Goal: Transaction & Acquisition: Subscribe to service/newsletter

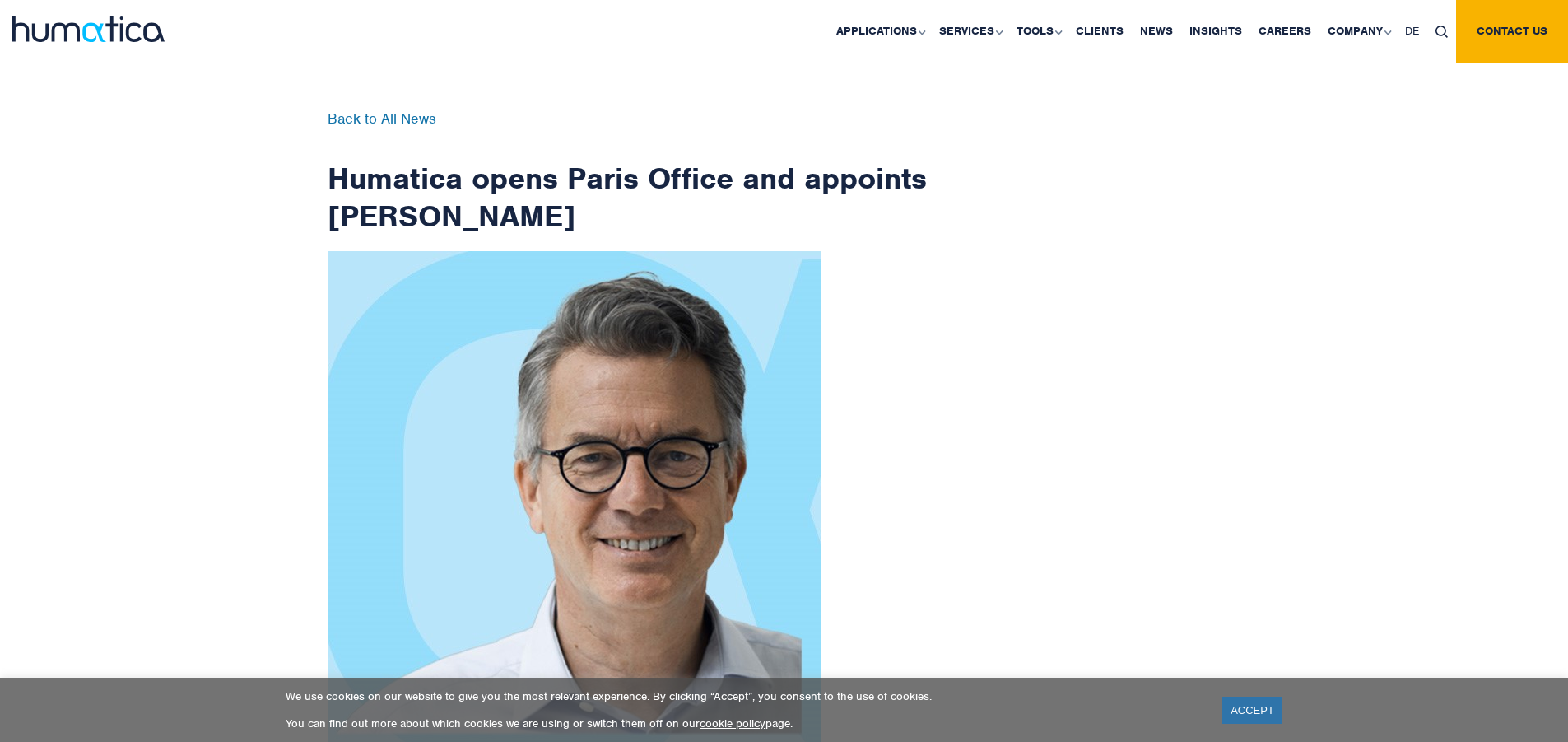
scroll to position [2626, 0]
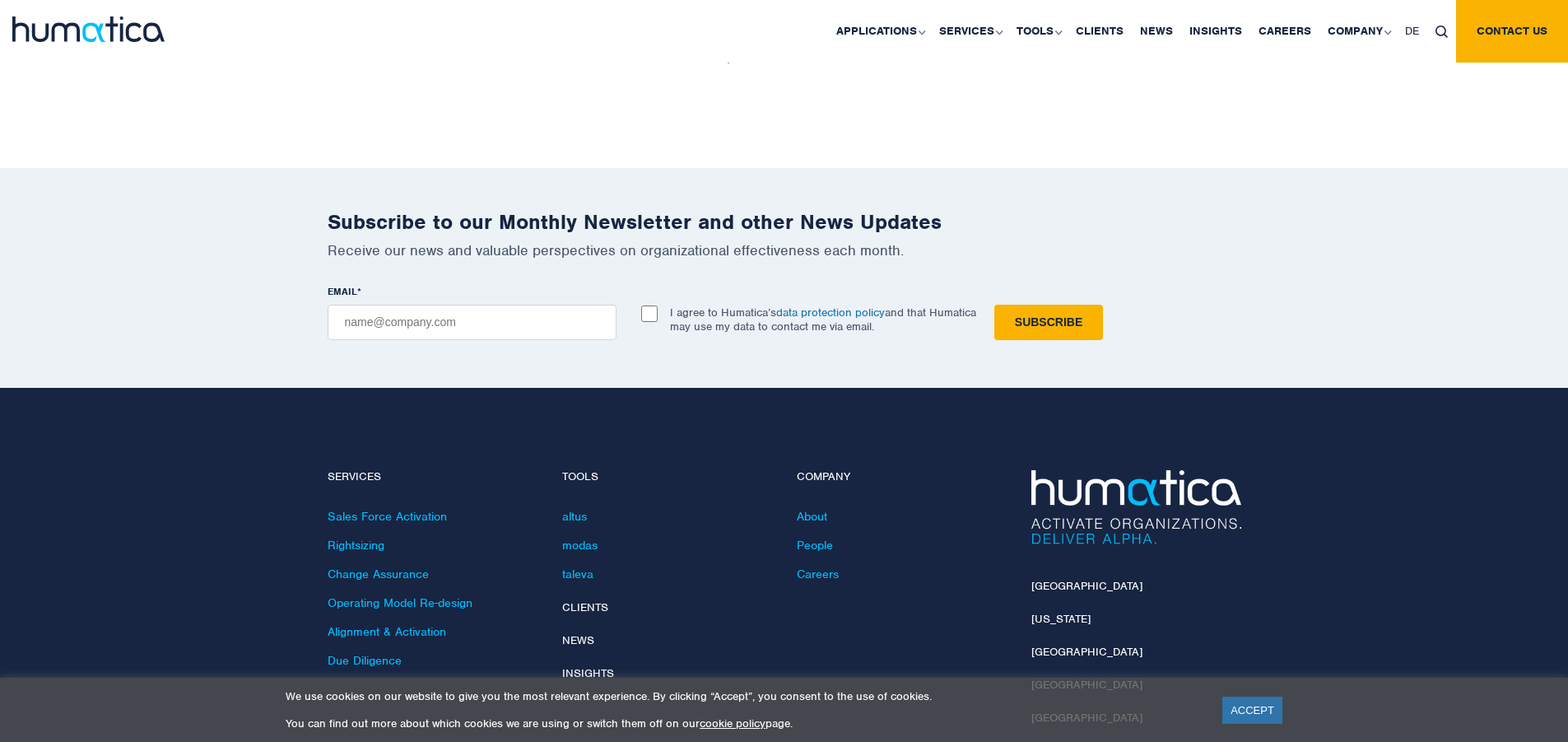
checkbox input "true"
type input "[EMAIL_ADDRESS][DOMAIN_NAME]"
click at [994, 304] on input "Subscribe" at bounding box center [1048, 322] width 108 height 36
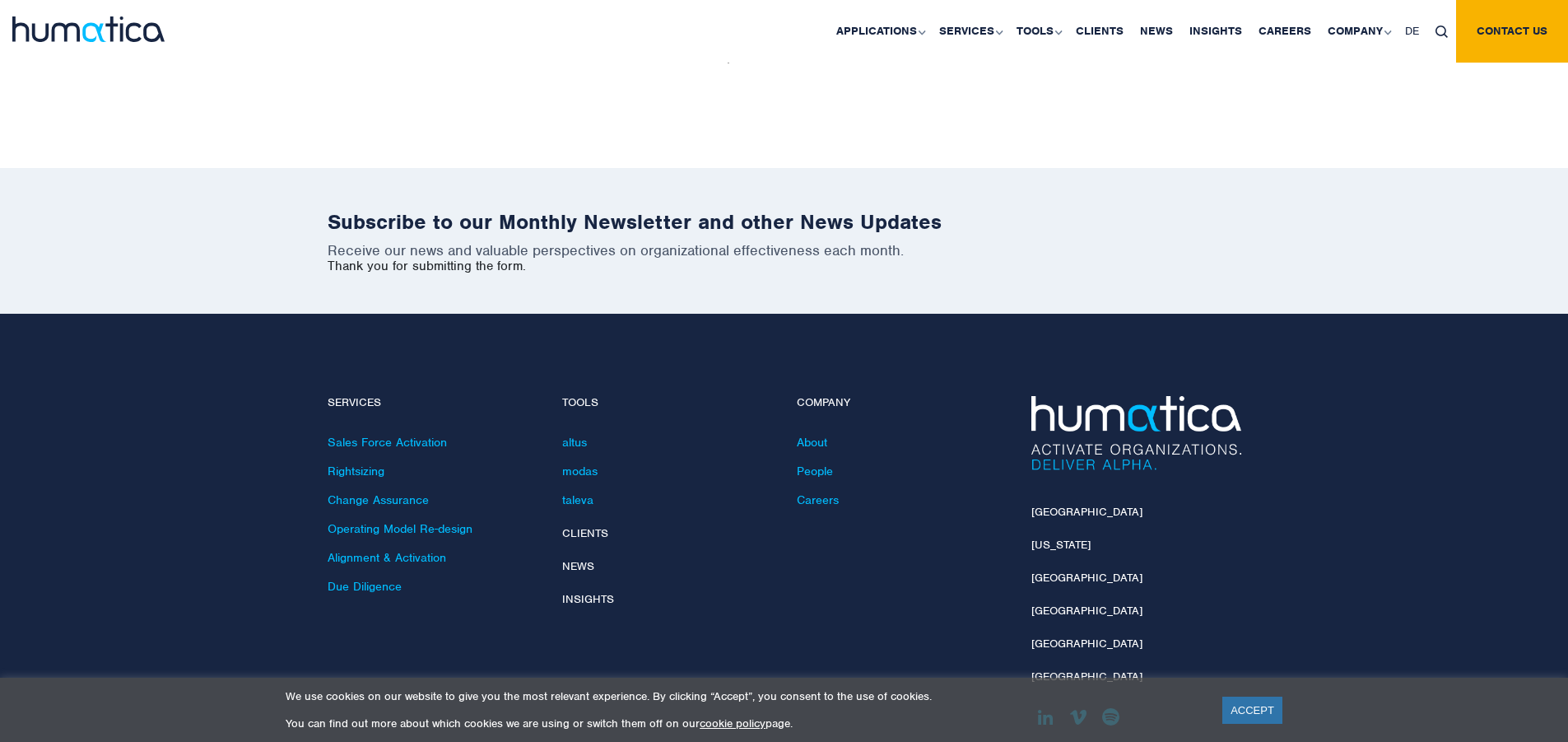
scroll to position [2553, 0]
